Goal: Task Accomplishment & Management: Manage account settings

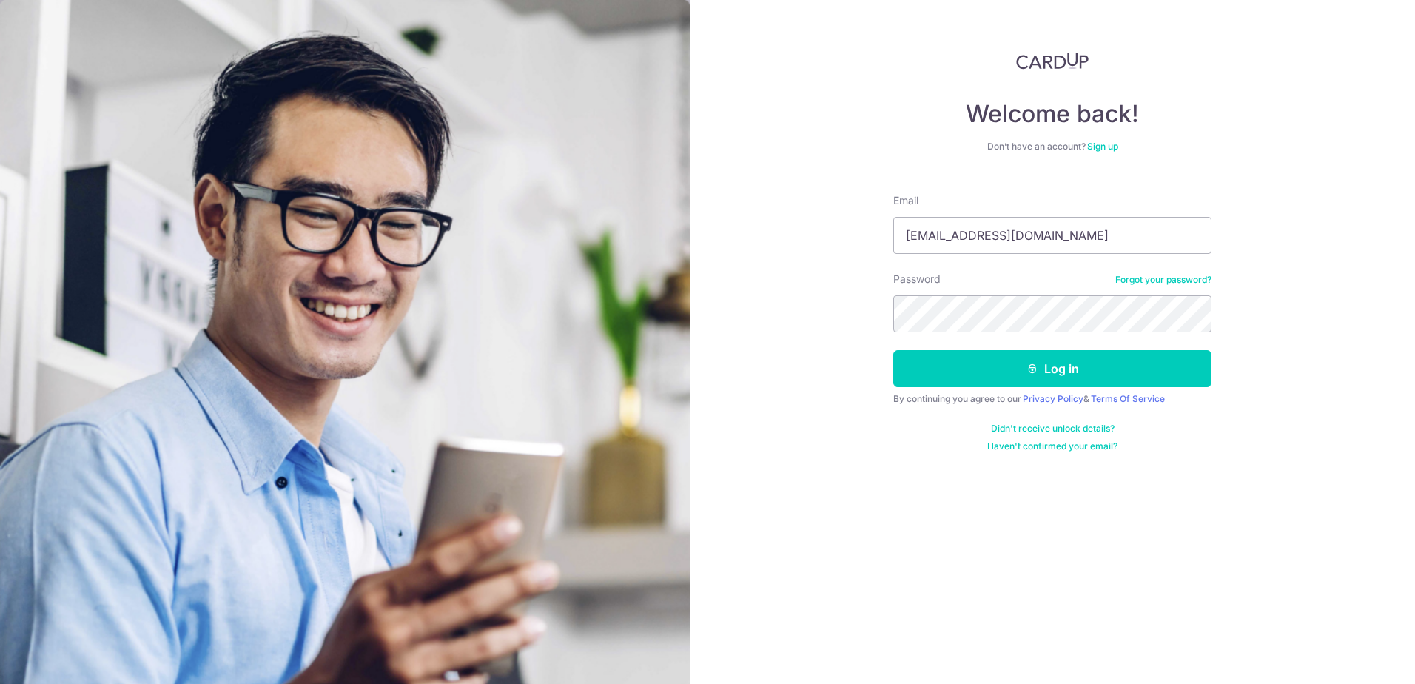
type input "[EMAIL_ADDRESS][DOMAIN_NAME]"
click at [1064, 371] on button "Log in" at bounding box center [1052, 368] width 318 height 37
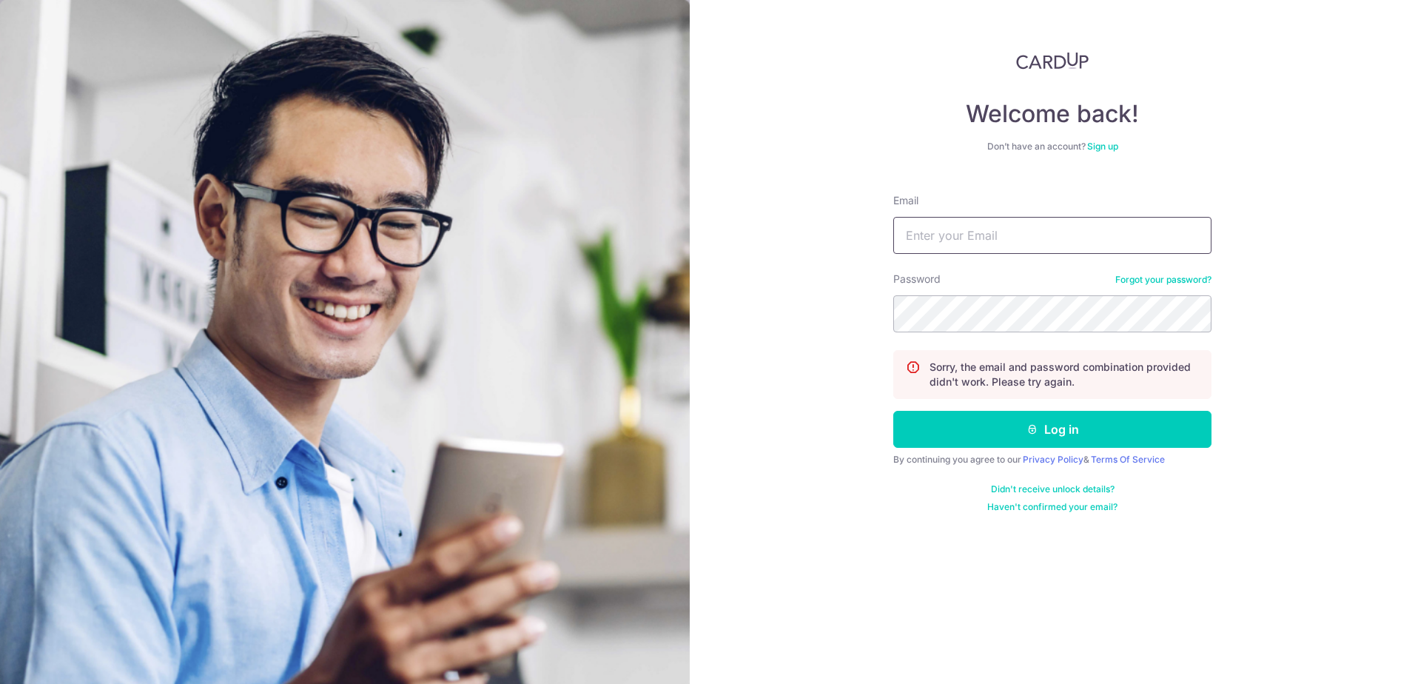
click at [986, 223] on input "Email" at bounding box center [1052, 235] width 318 height 37
click at [986, 231] on input "Email" at bounding box center [1052, 235] width 318 height 37
type input "o"
type input "kokwkv@hotmail.com"
click at [1033, 440] on button "Log in" at bounding box center [1052, 429] width 318 height 37
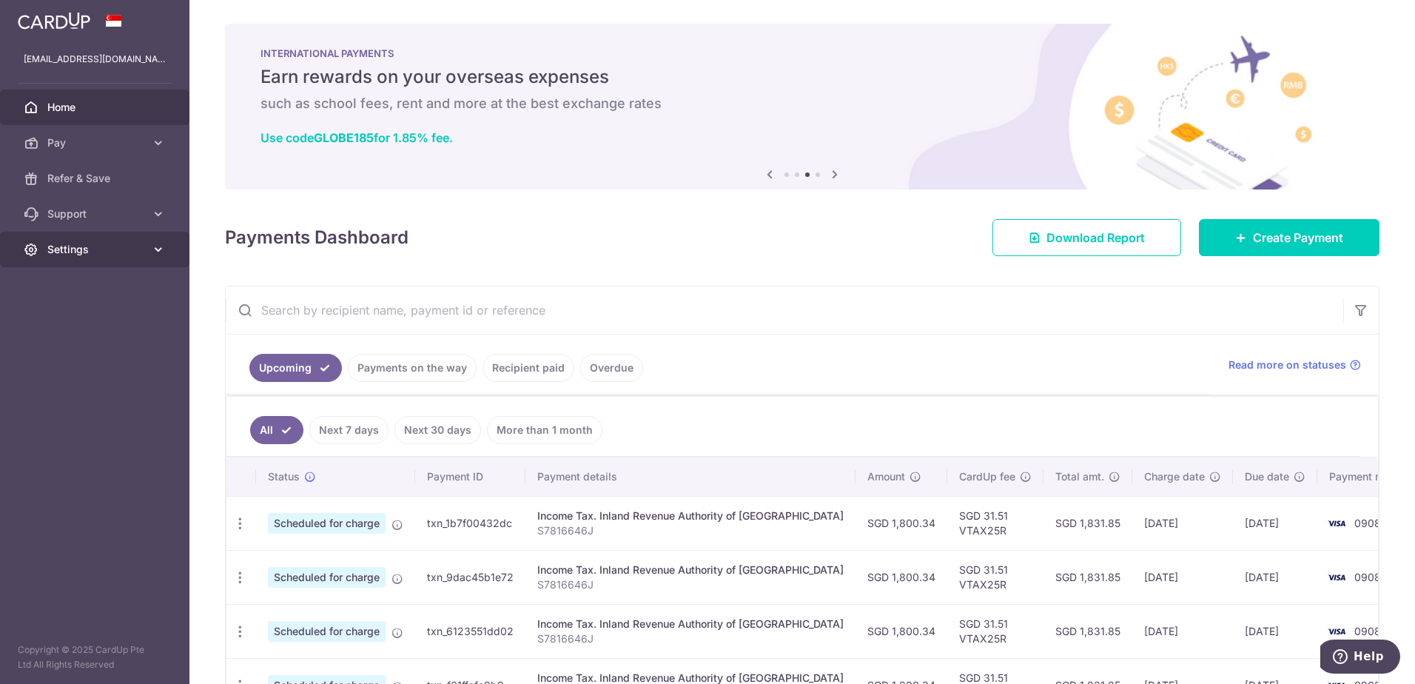
click at [94, 246] on span "Settings" at bounding box center [96, 249] width 98 height 15
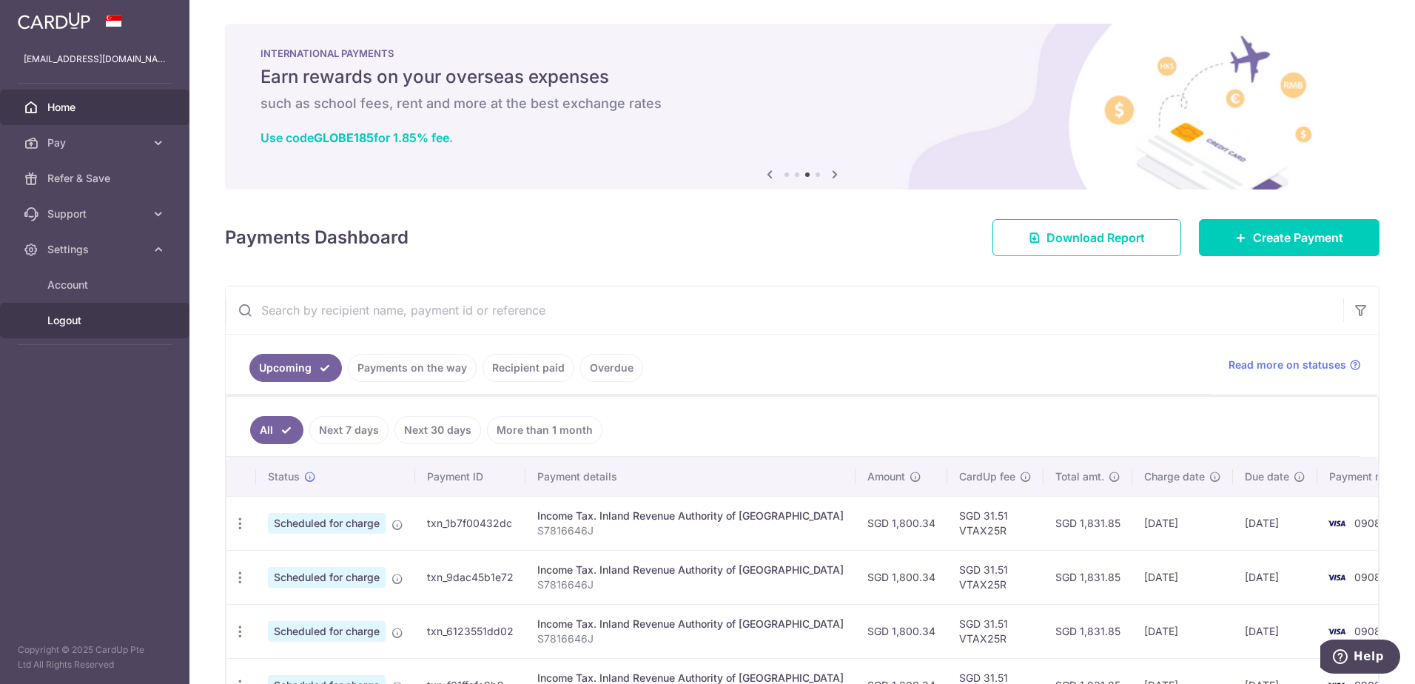
click at [92, 306] on link "Logout" at bounding box center [94, 321] width 189 height 36
